Goal: Use online tool/utility: Utilize a website feature to perform a specific function

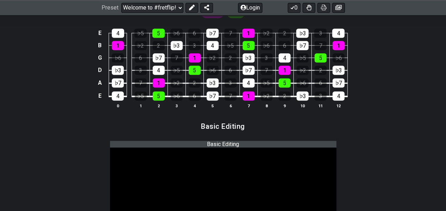
scroll to position [282, 0]
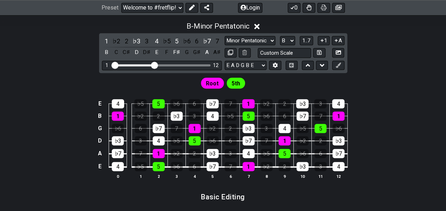
click at [256, 25] on icon at bounding box center [256, 26] width 5 height 5
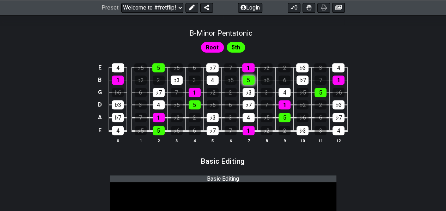
scroll to position [282, 0]
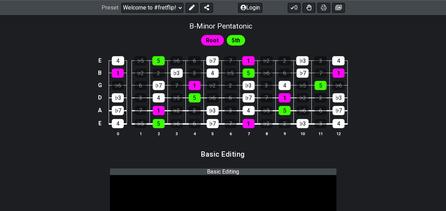
click at [210, 42] on span "Root" at bounding box center [212, 40] width 13 height 10
click at [241, 39] on div "5th" at bounding box center [236, 40] width 19 height 11
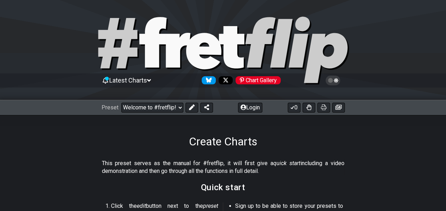
scroll to position [71, 0]
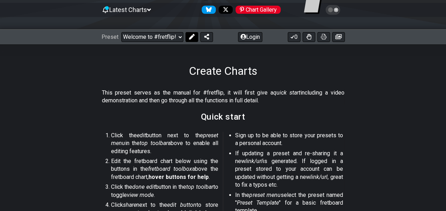
click at [193, 36] on icon at bounding box center [192, 37] width 6 height 6
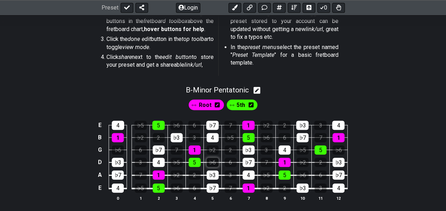
scroll to position [212, 0]
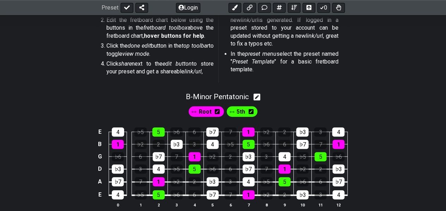
click at [260, 97] on icon at bounding box center [257, 97] width 7 height 7
select select "B"
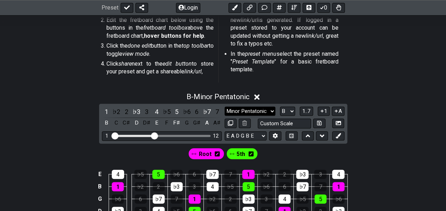
click at [270, 114] on select "Minor Pentatonic Root Minor Pentatonic Major Pentatonic Minor Blues Major Blues…" at bounding box center [250, 112] width 51 height 10
select select "Root"
click at [225, 107] on select "Minor Pentatonic Root Minor Pentatonic Major Pentatonic Minor Blues Major Blues…" at bounding box center [250, 112] width 51 height 10
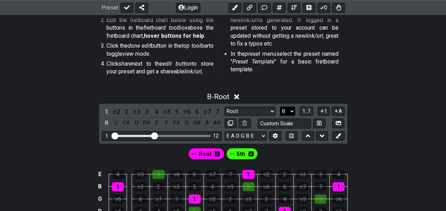
click at [293, 111] on select "A♭ A A♯ B♭ B C C♯ D♭ D D♯ E♭ E F F♯ G♭ G G♯" at bounding box center [287, 112] width 15 height 10
select select "G"
click at [280, 107] on select "A♭ A A♯ B♭ B C C♯ D♭ D D♯ E♭ E F F♯ G♭ G G♯" at bounding box center [287, 112] width 15 height 10
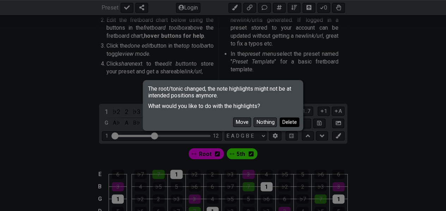
click at [284, 123] on button "Delete" at bounding box center [290, 122] width 20 height 10
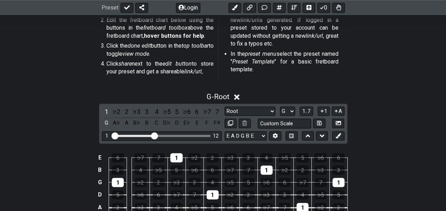
click at [402, 160] on div "E 6 ♭7 7 1 ♭2 2 ♭3 3 4 ♭5 5 ♭6 6 B 3 4 ♭5 5 ♭6 6 ♭7 7 1 ♭2 2 ♭3 3 G 1 ♭2 2 ♭3 3…" at bounding box center [223, 193] width 446 height 99
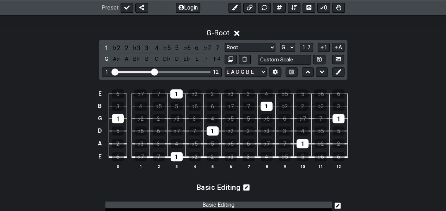
scroll to position [282, 0]
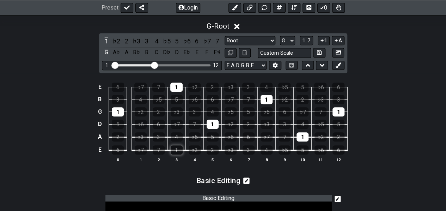
click at [176, 145] on div "1" at bounding box center [177, 149] width 12 height 9
click at [171, 146] on div "1" at bounding box center [177, 149] width 12 height 9
click at [213, 149] on div "2" at bounding box center [213, 149] width 12 height 9
click at [230, 150] on div "♭3" at bounding box center [231, 149] width 12 height 9
click at [210, 134] on div "5" at bounding box center [213, 136] width 12 height 9
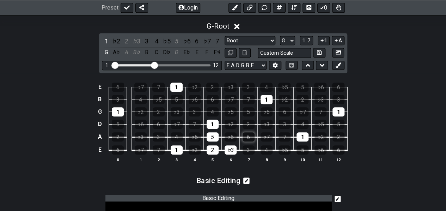
click at [250, 136] on div "6" at bounding box center [249, 136] width 12 height 9
click at [266, 135] on div "♭7" at bounding box center [267, 136] width 12 height 9
click at [250, 120] on div "2" at bounding box center [249, 124] width 12 height 9
click at [268, 122] on div "♭3" at bounding box center [267, 124] width 12 height 9
click at [246, 108] on div "5" at bounding box center [249, 111] width 12 height 9
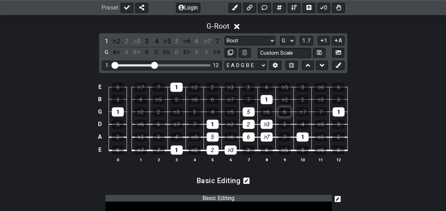
drag, startPoint x: 285, startPoint y: 109, endPoint x: 289, endPoint y: 110, distance: 3.9
click at [285, 110] on div "6" at bounding box center [285, 111] width 12 height 9
click at [301, 110] on div "♭7" at bounding box center [303, 111] width 12 height 9
click at [304, 98] on div "2" at bounding box center [303, 99] width 12 height 9
click at [320, 97] on div "♭3" at bounding box center [321, 99] width 12 height 9
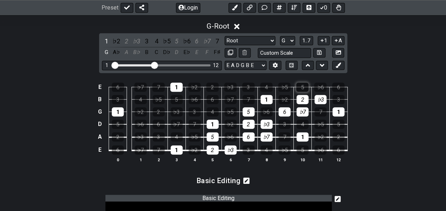
click at [302, 83] on div "5" at bounding box center [302, 87] width 12 height 9
click at [339, 84] on div "6" at bounding box center [338, 87] width 12 height 9
drag, startPoint x: 153, startPoint y: 65, endPoint x: 165, endPoint y: 68, distance: 12.7
click at [165, 65] on input "Visible fret range" at bounding box center [162, 65] width 100 height 0
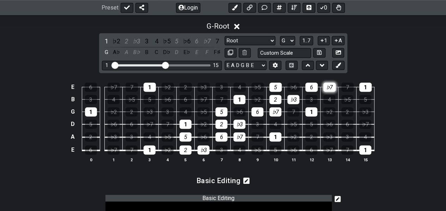
click at [327, 84] on div "♭7" at bounding box center [329, 87] width 12 height 9
click at [239, 150] on div "4" at bounding box center [240, 149] width 12 height 9
click at [275, 118] on td "4" at bounding box center [276, 117] width 18 height 13
click at [277, 120] on div "4" at bounding box center [275, 124] width 12 height 9
click at [332, 98] on div "4" at bounding box center [329, 99] width 12 height 9
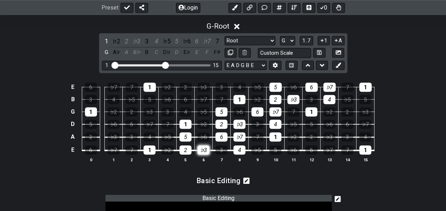
click at [205, 149] on div "♭3" at bounding box center [204, 149] width 12 height 9
click at [222, 149] on div "3" at bounding box center [222, 149] width 12 height 9
click at [242, 149] on div "4" at bounding box center [240, 149] width 12 height 9
click at [150, 134] on div "4" at bounding box center [150, 136] width 12 height 9
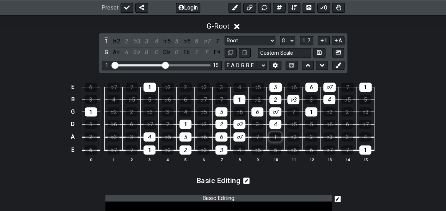
click at [277, 136] on div "1" at bounding box center [275, 136] width 12 height 9
click at [242, 122] on div "♭3" at bounding box center [240, 124] width 12 height 9
click at [257, 121] on div "3" at bounding box center [258, 124] width 12 height 9
click at [278, 121] on div "4" at bounding box center [275, 124] width 12 height 9
click at [183, 111] on div "4" at bounding box center [186, 111] width 12 height 9
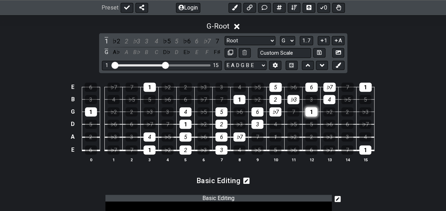
click at [310, 109] on div "1" at bounding box center [311, 111] width 12 height 9
click at [309, 95] on div "3" at bounding box center [311, 99] width 12 height 9
click at [295, 97] on div "♭3" at bounding box center [293, 99] width 12 height 9
click at [332, 98] on div "4" at bounding box center [329, 99] width 12 height 9
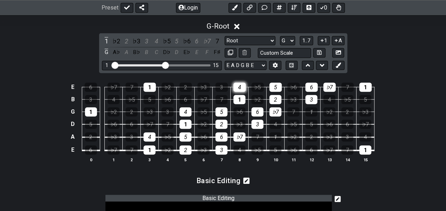
click at [238, 86] on div "4" at bounding box center [240, 87] width 12 height 9
click at [277, 68] on button at bounding box center [275, 66] width 12 height 10
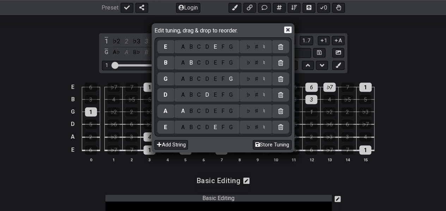
click at [283, 31] on div "Edit tuning, drag & drop to reorder." at bounding box center [222, 31] width 137 height 12
click at [286, 30] on icon at bounding box center [287, 29] width 7 height 7
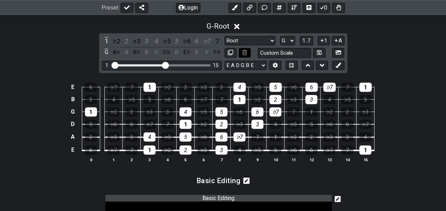
click at [243, 49] on button at bounding box center [245, 53] width 12 height 10
click at [246, 53] on icon at bounding box center [244, 52] width 5 height 5
click at [288, 66] on button at bounding box center [292, 66] width 12 height 10
click at [317, 65] on button at bounding box center [322, 66] width 12 height 10
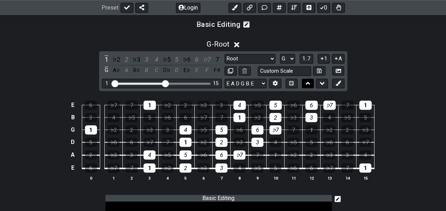
click at [308, 81] on icon at bounding box center [308, 83] width 5 height 7
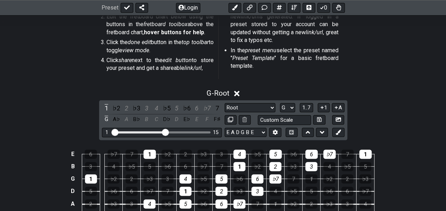
scroll to position [212, 0]
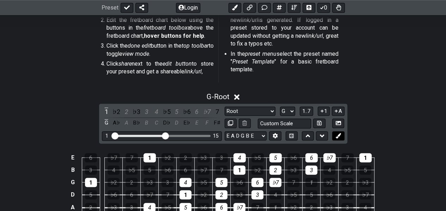
click at [337, 133] on icon at bounding box center [338, 135] width 5 height 5
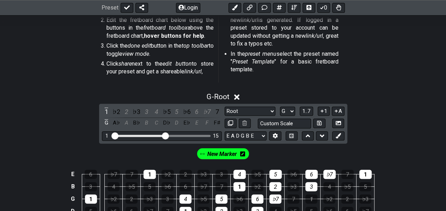
scroll to position [282, 0]
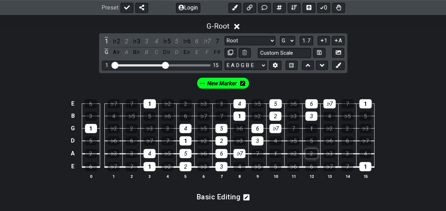
click at [311, 153] on div "2" at bounding box center [311, 153] width 12 height 9
